Goal: Task Accomplishment & Management: Manage account settings

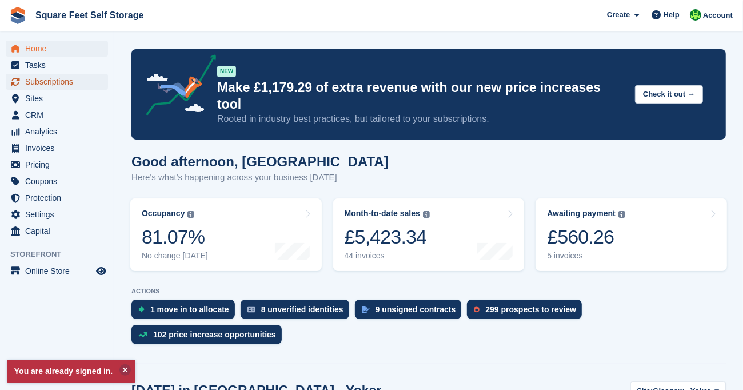
click at [70, 82] on span "Subscriptions" at bounding box center [59, 82] width 69 height 16
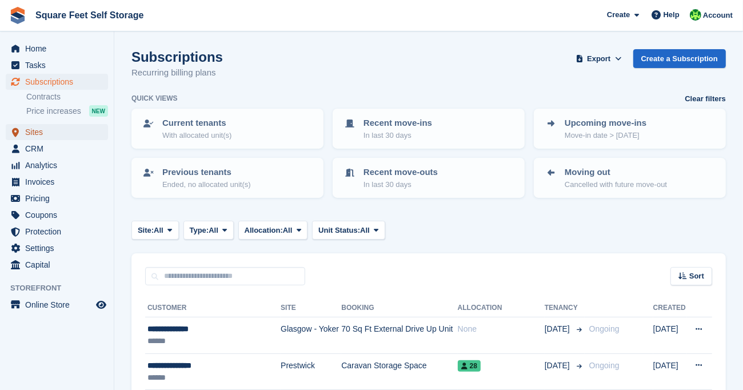
click at [46, 132] on span "Sites" at bounding box center [59, 132] width 69 height 16
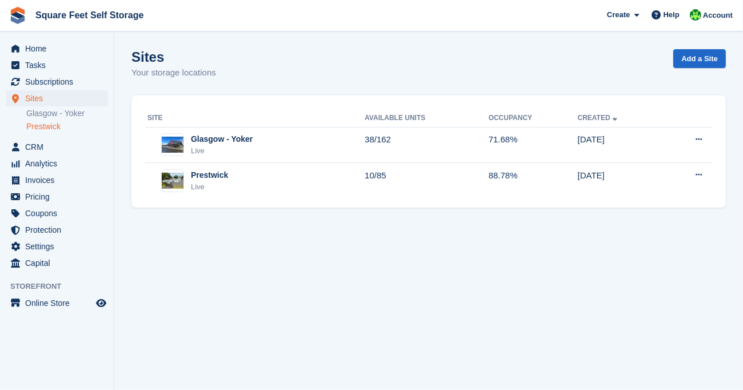
click at [46, 128] on link "Prestwick" at bounding box center [67, 126] width 82 height 11
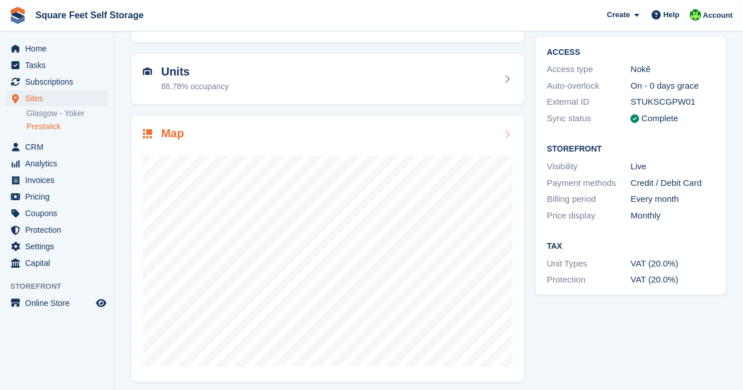
scroll to position [97, 0]
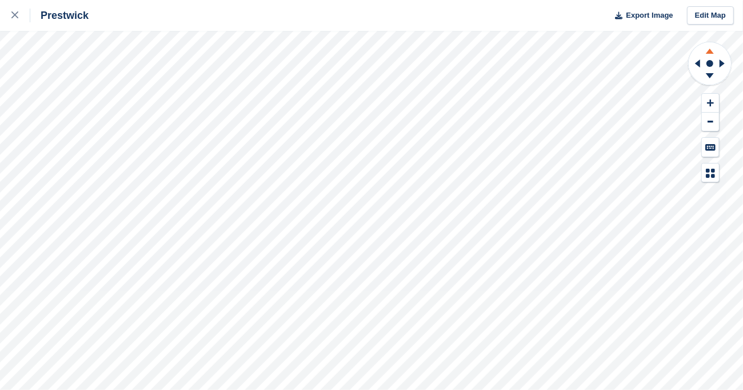
click at [710, 50] on icon at bounding box center [710, 51] width 8 height 5
click at [709, 77] on g at bounding box center [710, 77] width 30 height 14
click at [708, 75] on icon at bounding box center [710, 75] width 8 height 5
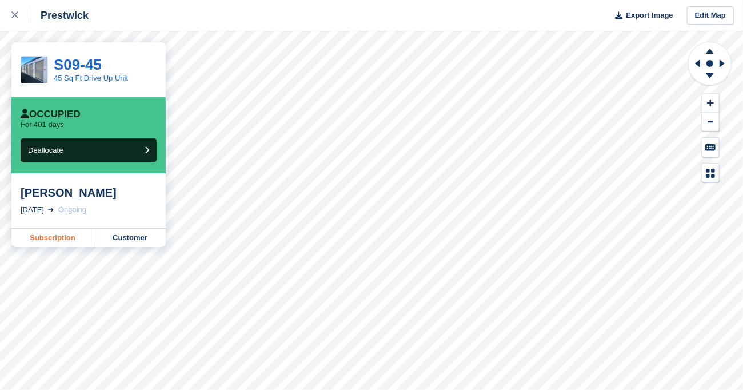
click at [63, 241] on link "Subscription" at bounding box center [52, 238] width 83 height 18
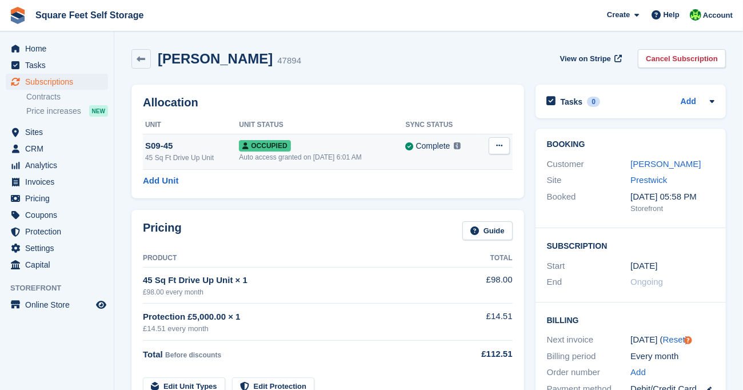
click at [500, 140] on button at bounding box center [499, 145] width 21 height 17
